Goal: Browse casually

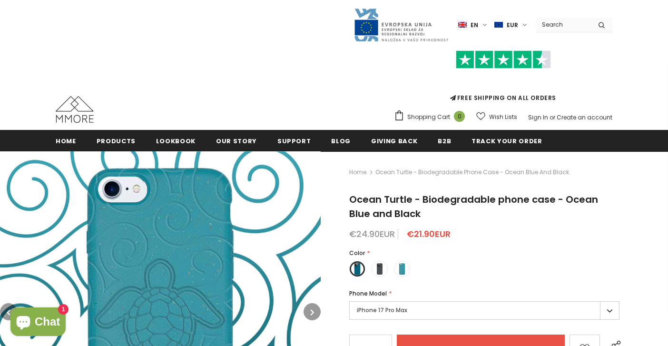
click at [502, 65] on img at bounding box center [503, 59] width 95 height 19
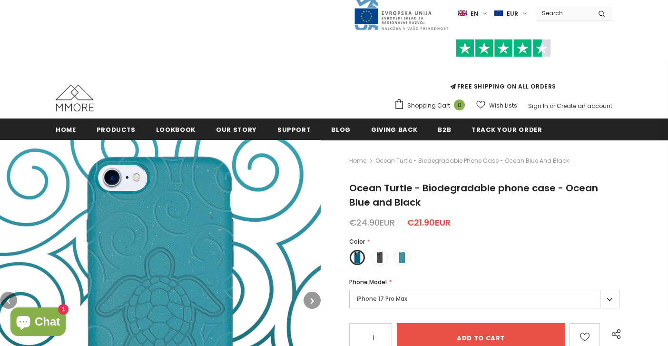
scroll to position [15, 0]
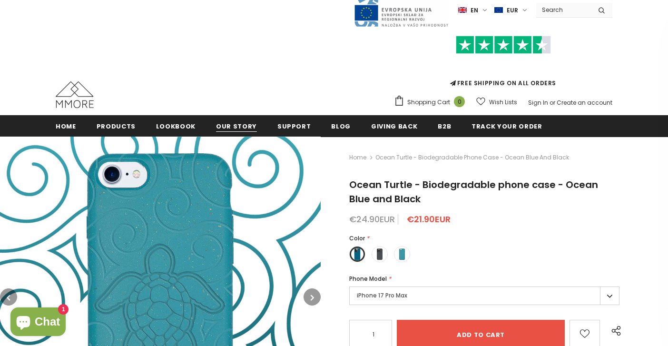
click at [238, 129] on span "Our Story" at bounding box center [236, 126] width 41 height 9
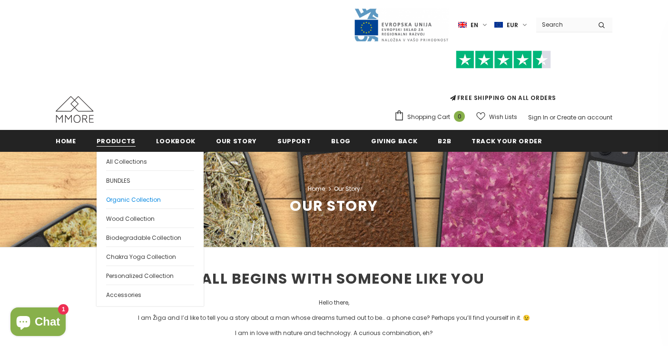
click at [129, 198] on span "Organic Collection" at bounding box center [133, 200] width 55 height 8
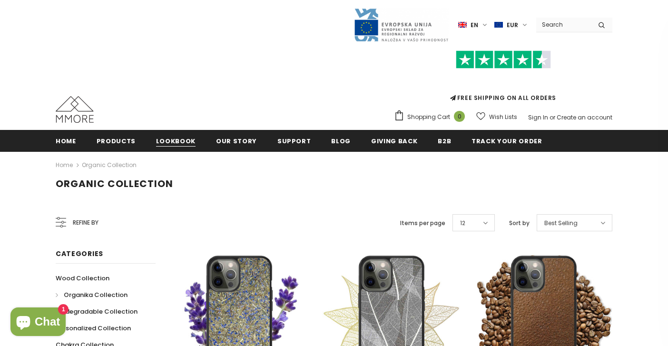
click at [189, 140] on span "Lookbook" at bounding box center [176, 141] width 40 height 9
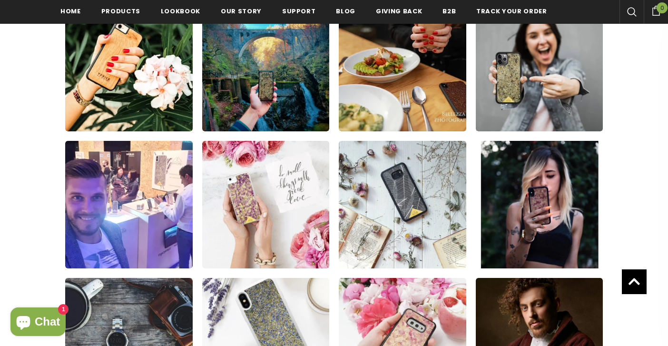
scroll to position [244, 0]
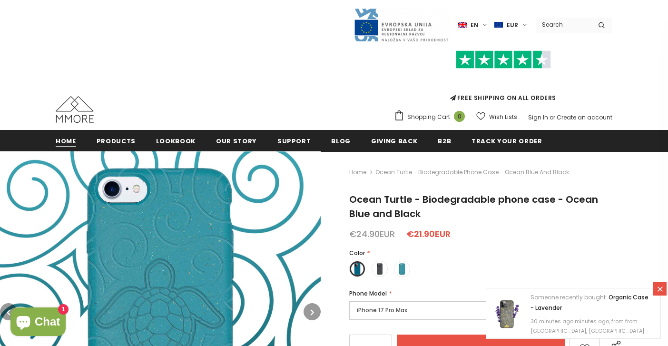
click at [68, 139] on span "Home" at bounding box center [66, 141] width 20 height 9
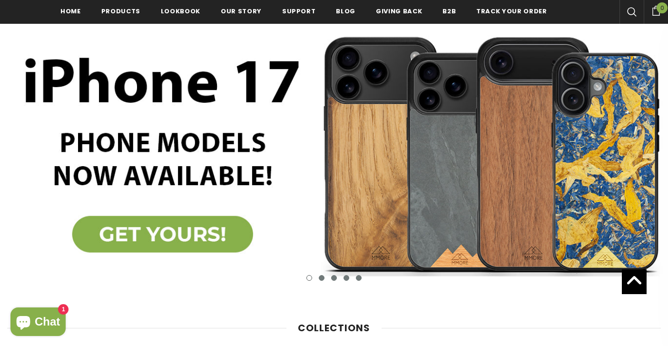
scroll to position [137, 0]
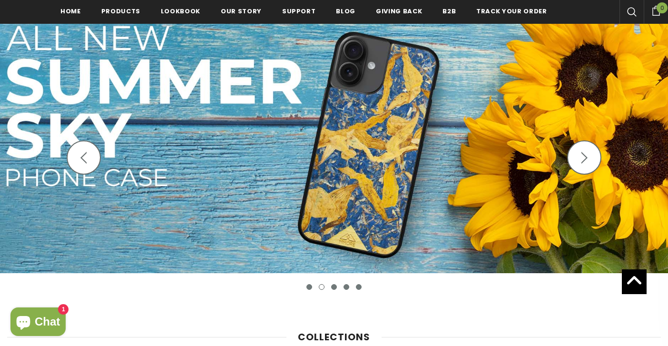
click at [578, 155] on button "button" at bounding box center [584, 157] width 34 height 34
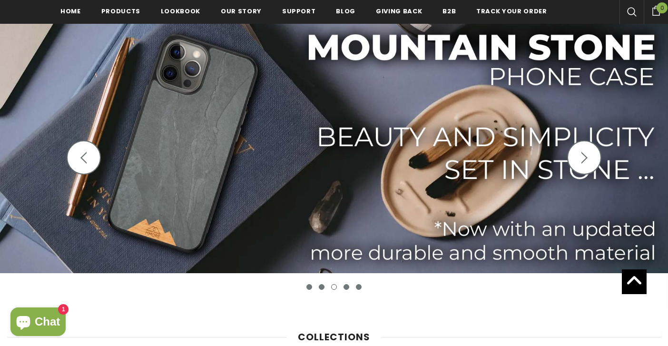
click at [578, 155] on button "button" at bounding box center [584, 157] width 34 height 34
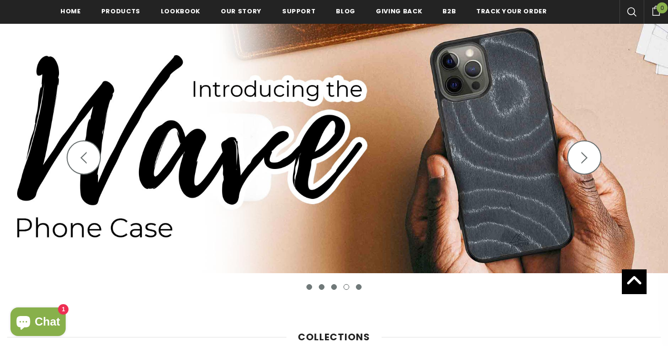
click at [578, 155] on button "button" at bounding box center [584, 157] width 34 height 34
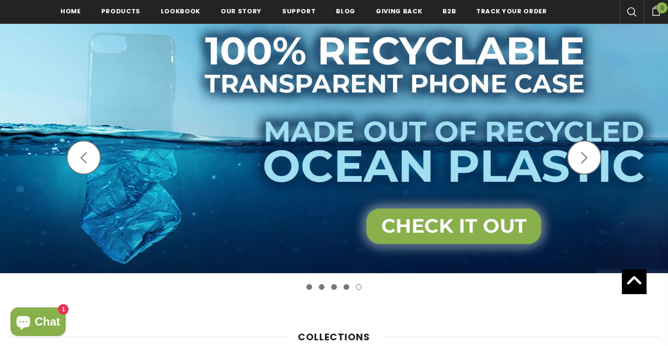
click at [466, 228] on img at bounding box center [334, 145] width 668 height 256
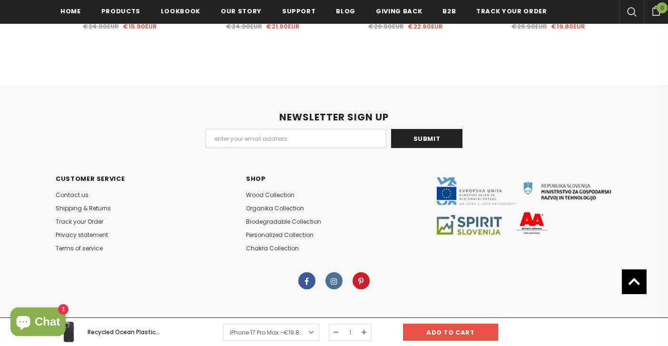
scroll to position [2414, 0]
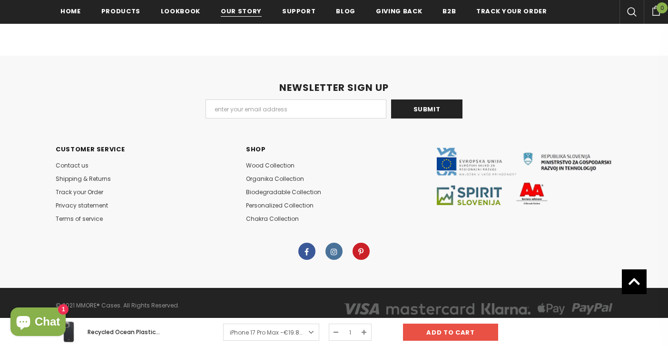
click at [230, 8] on span "Our Story" at bounding box center [241, 11] width 41 height 9
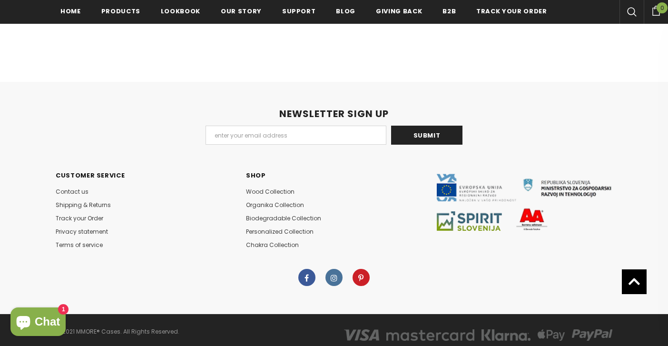
scroll to position [2530, 0]
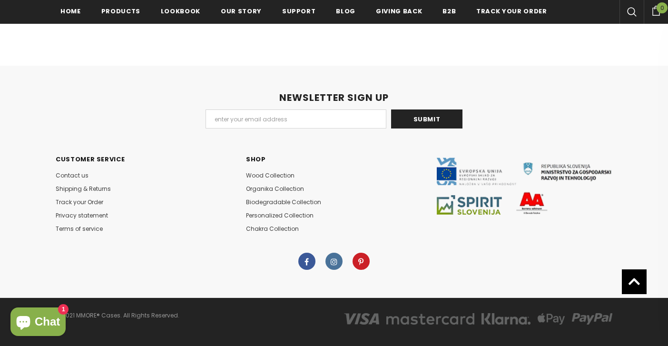
click at [334, 253] on link at bounding box center [334, 261] width 17 height 17
